Goal: Navigation & Orientation: Find specific page/section

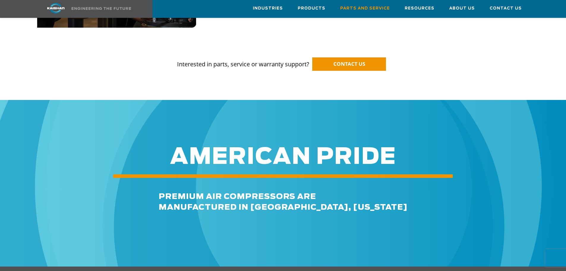
scroll to position [476, 0]
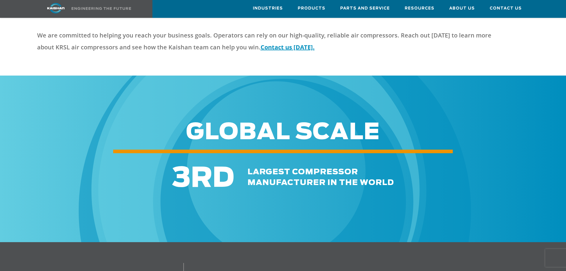
scroll to position [1368, 0]
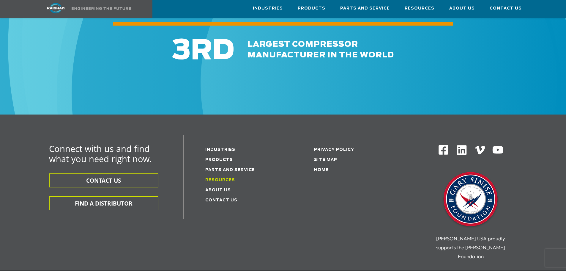
click at [211, 178] on link "Resources" at bounding box center [220, 180] width 30 height 4
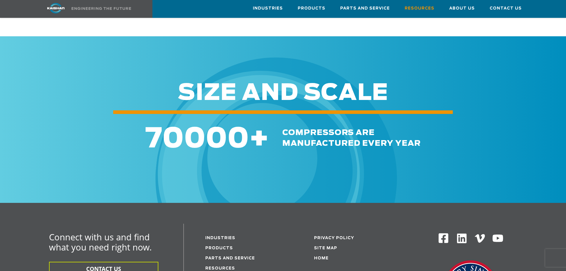
scroll to position [595, 0]
